Goal: Find specific page/section: Find specific page/section

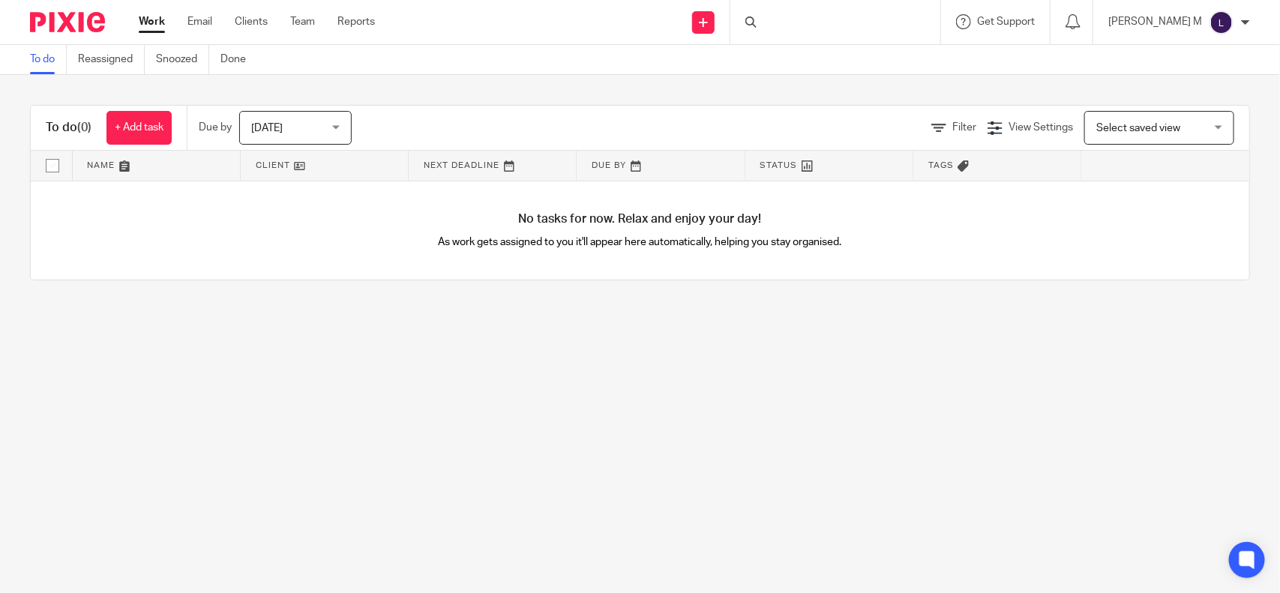
click at [805, 25] on div at bounding box center [835, 22] width 210 height 44
click at [799, 21] on input "Search" at bounding box center [827, 24] width 135 height 13
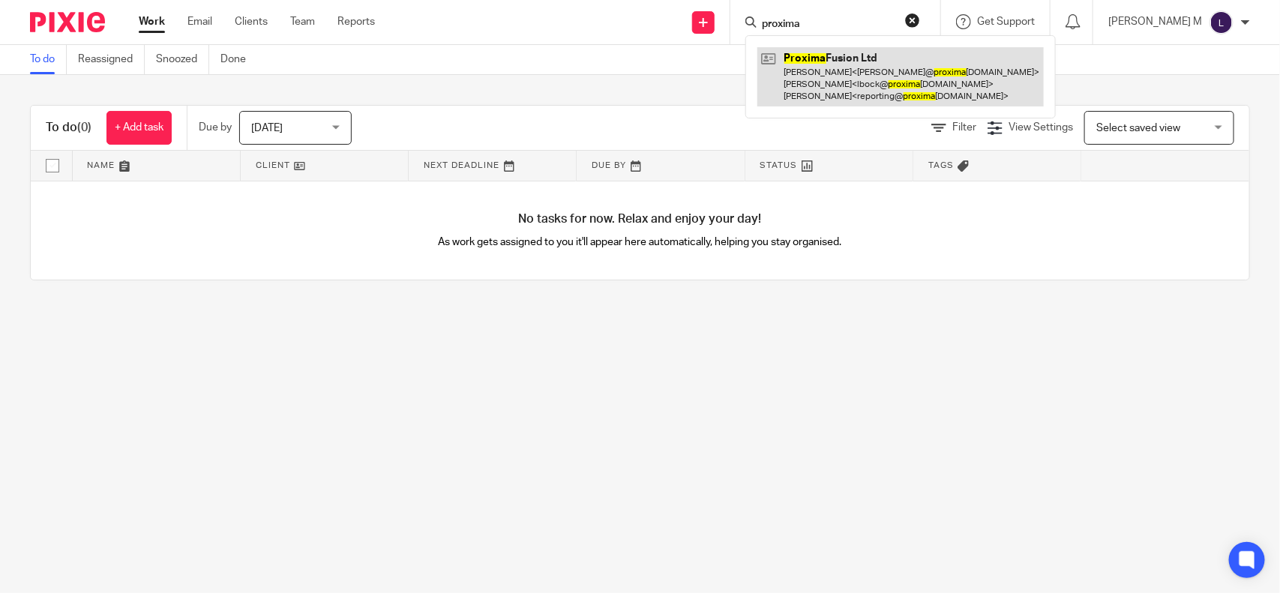
type input "proxima"
click at [852, 69] on link at bounding box center [900, 76] width 286 height 59
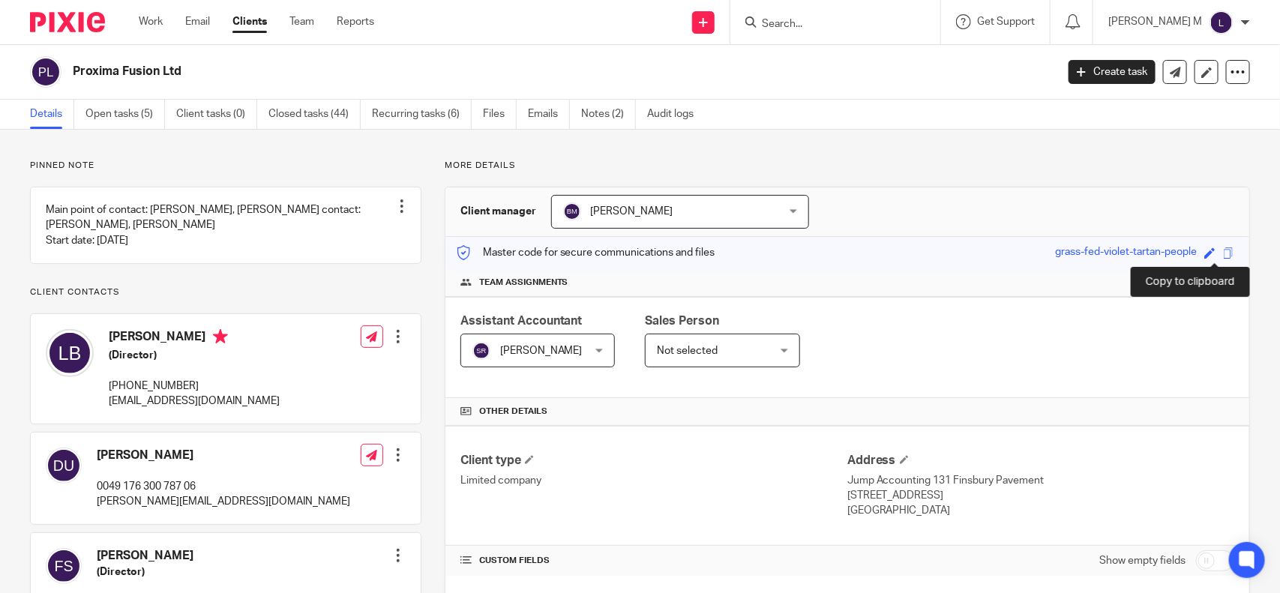
click at [1223, 256] on span at bounding box center [1228, 252] width 11 height 11
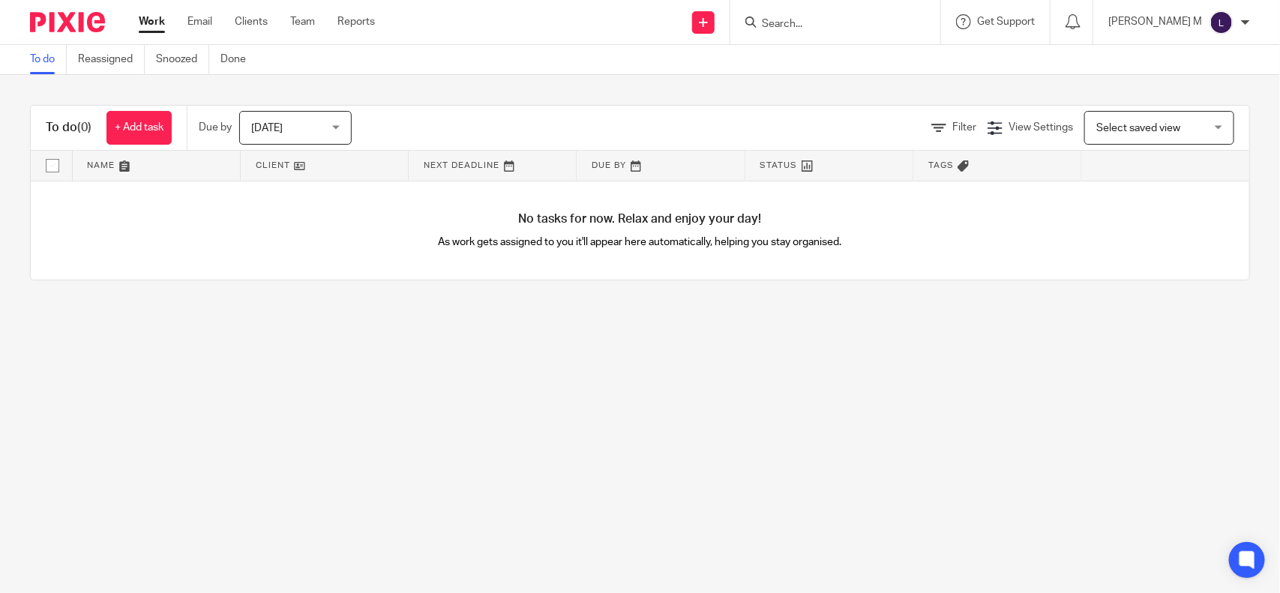
click at [799, 19] on input "Search" at bounding box center [827, 24] width 135 height 13
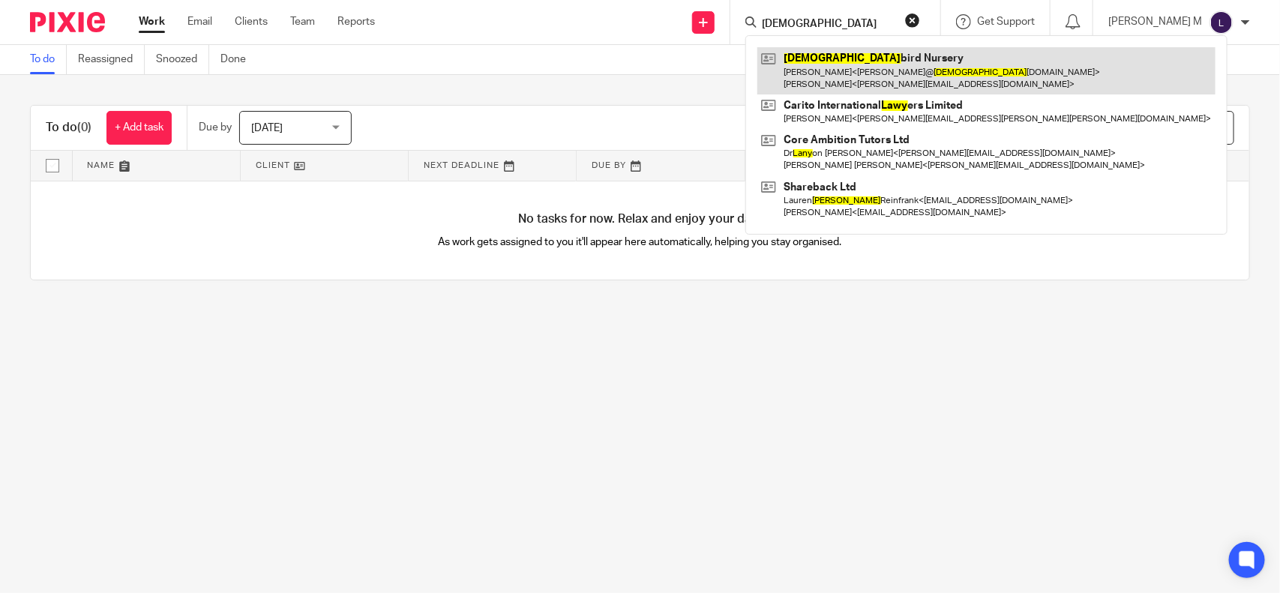
type input "lady"
click at [845, 60] on link at bounding box center [986, 70] width 458 height 46
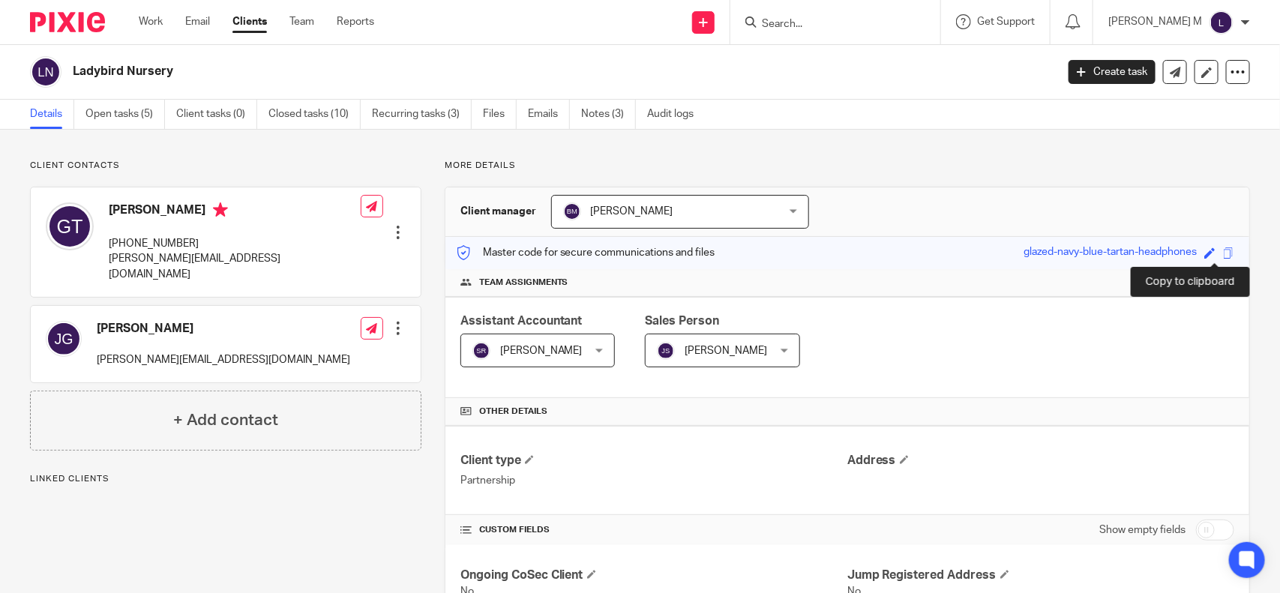
click at [1223, 253] on span at bounding box center [1228, 252] width 11 height 11
